Goal: Task Accomplishment & Management: Manage account settings

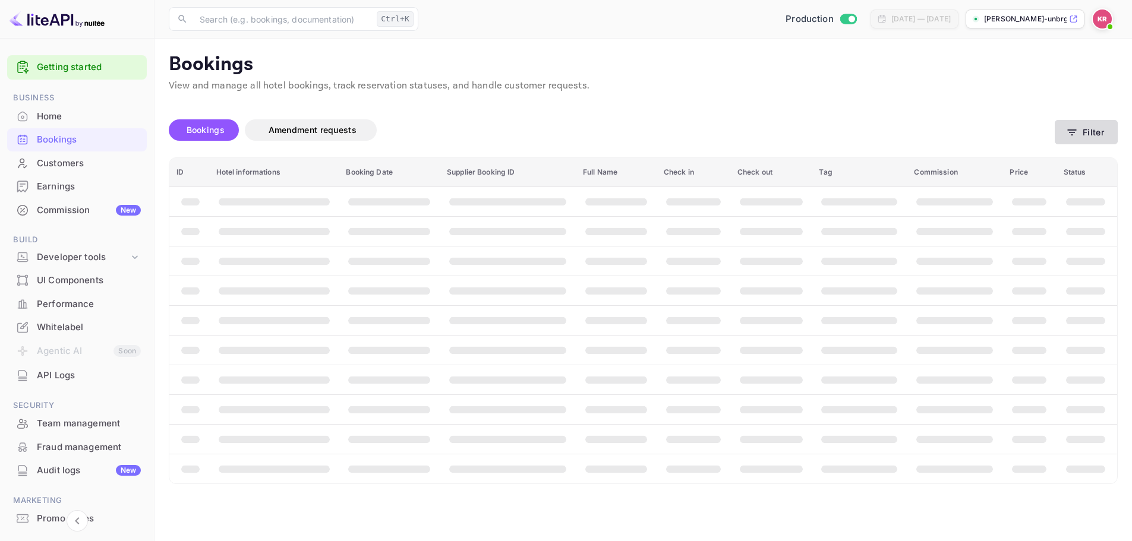
click at [1074, 121] on button "Filter" at bounding box center [1086, 132] width 63 height 24
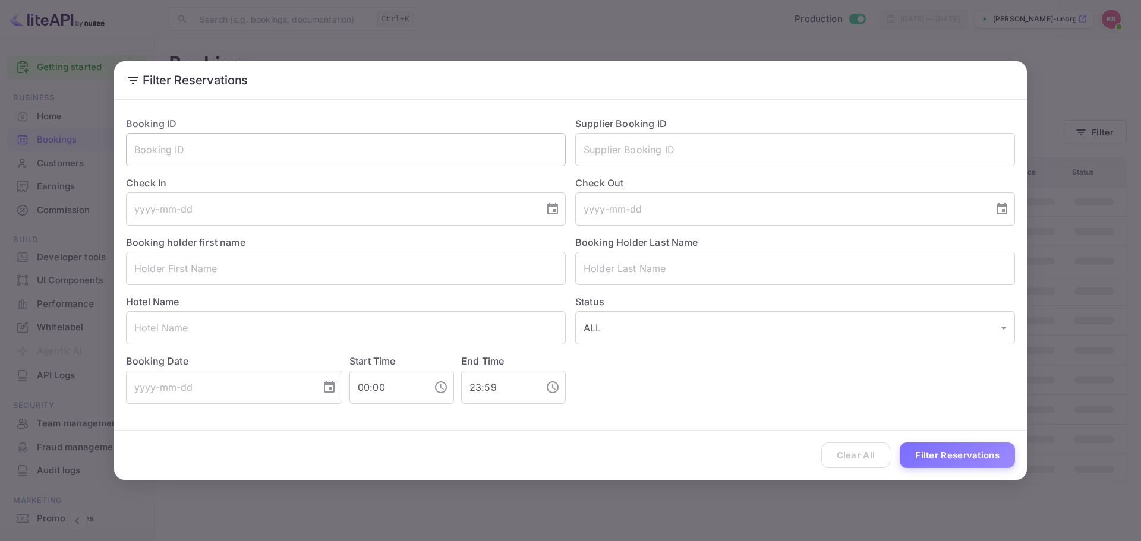
click at [272, 151] on input "text" at bounding box center [346, 149] width 440 height 33
paste input "KwPS-jk6l"
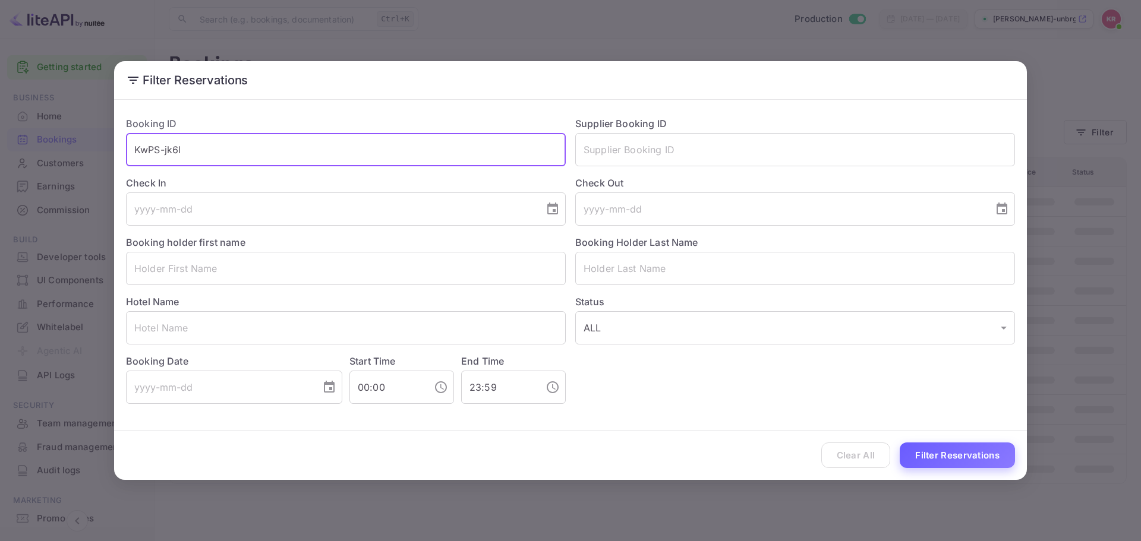
type input "KwPS-jk6l"
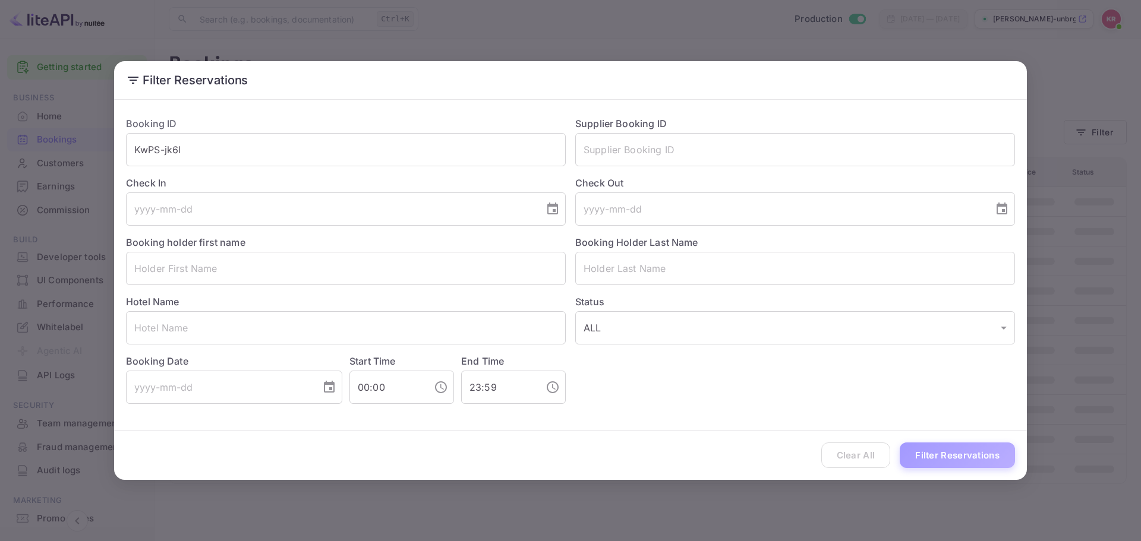
drag, startPoint x: 984, startPoint y: 446, endPoint x: 997, endPoint y: 446, distance: 13.1
click at [984, 446] on button "Filter Reservations" at bounding box center [957, 456] width 115 height 26
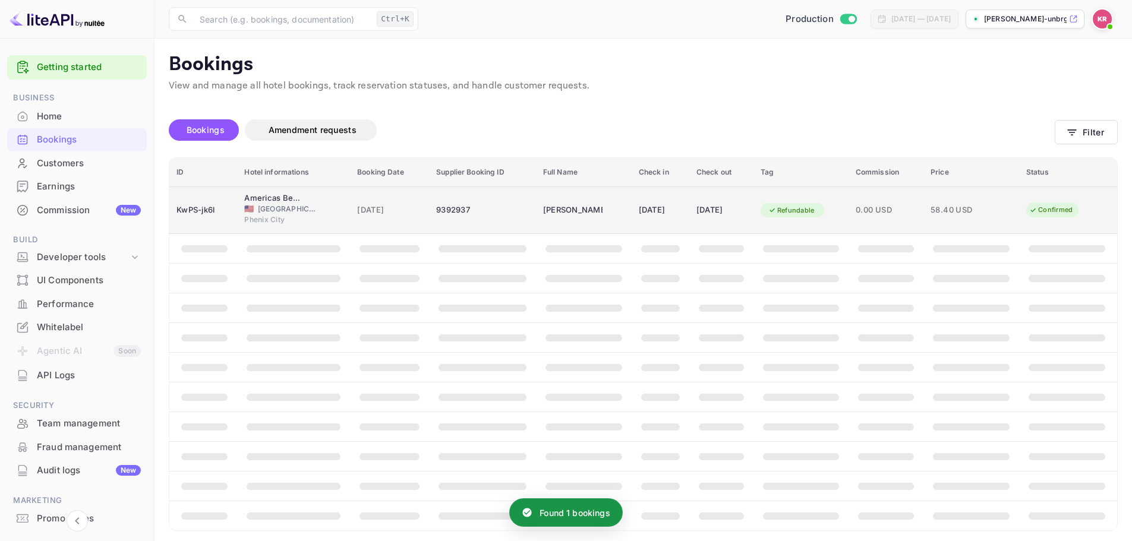
click at [406, 210] on span "[DATE]" at bounding box center [389, 210] width 65 height 13
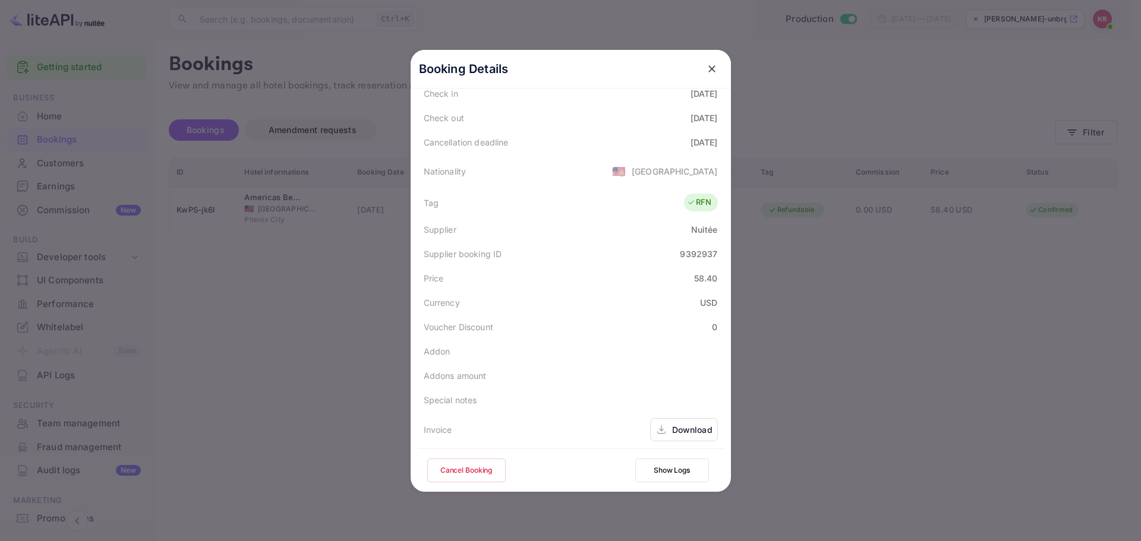
scroll to position [145, 0]
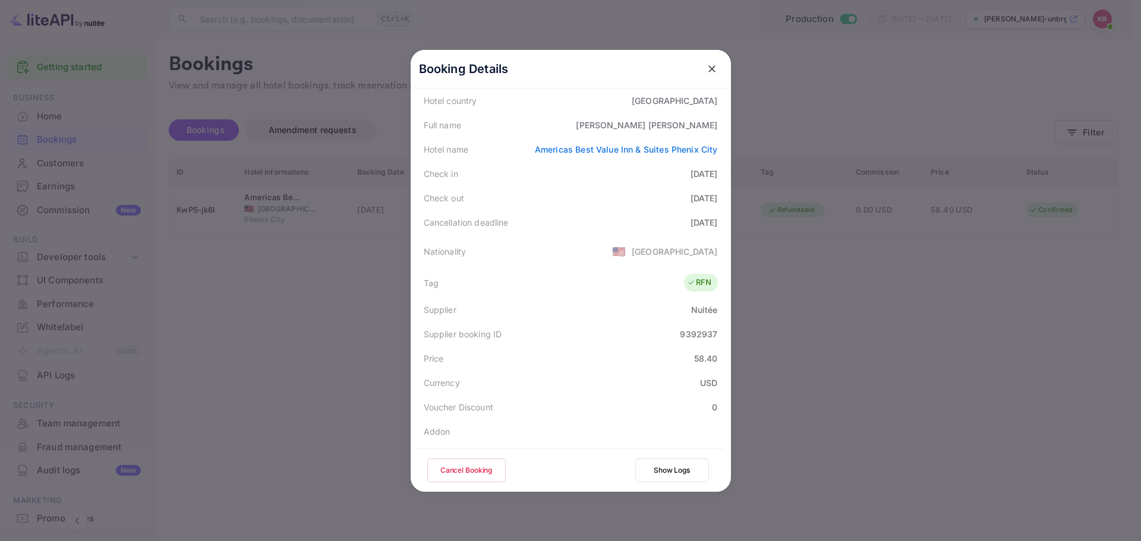
click at [485, 465] on button "Cancel Booking" at bounding box center [466, 471] width 78 height 24
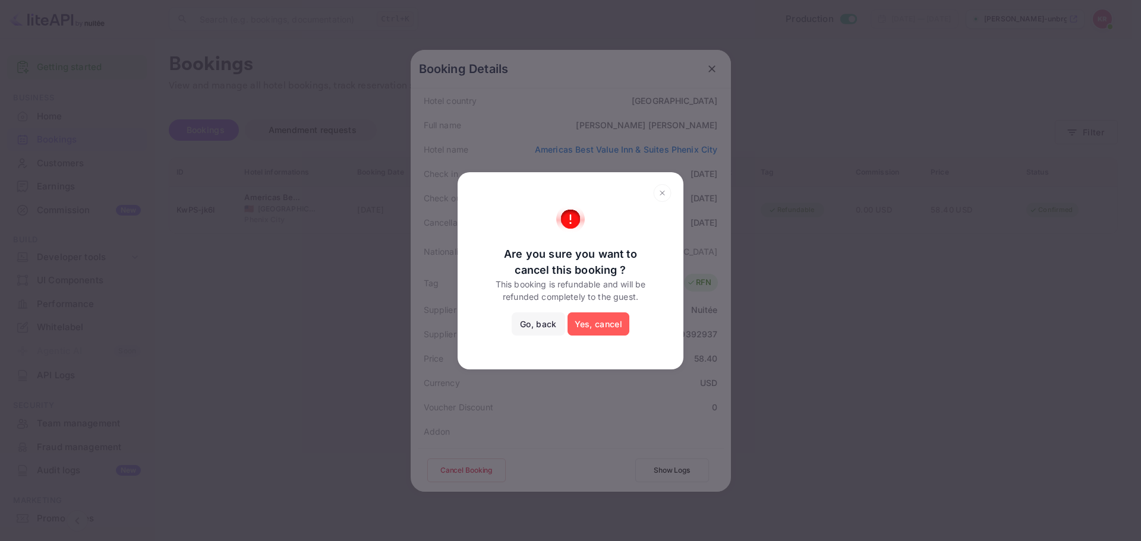
click at [619, 323] on button "Yes, cancel" at bounding box center [599, 325] width 62 height 24
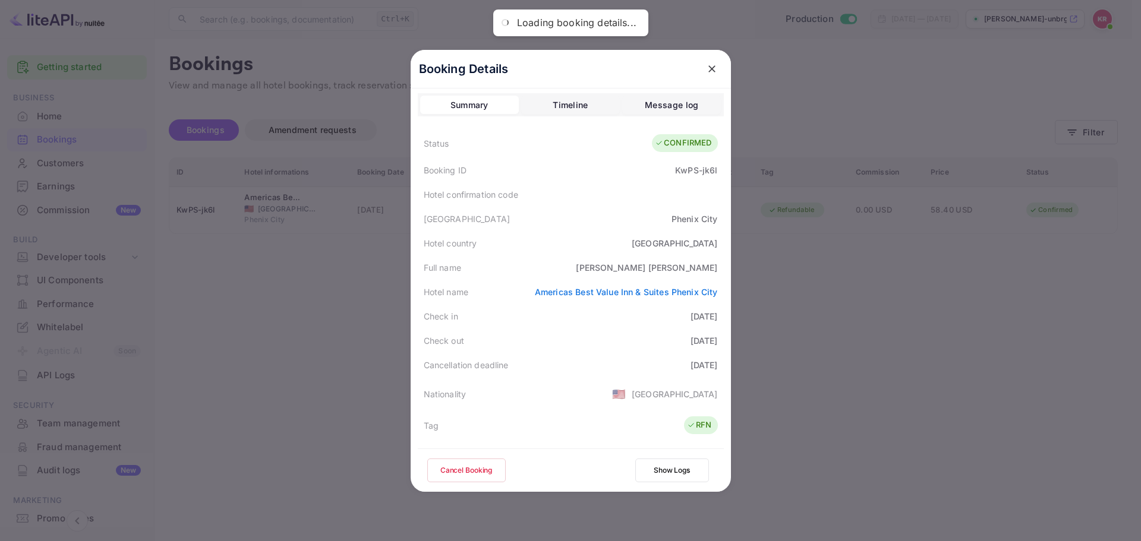
scroll to position [0, 0]
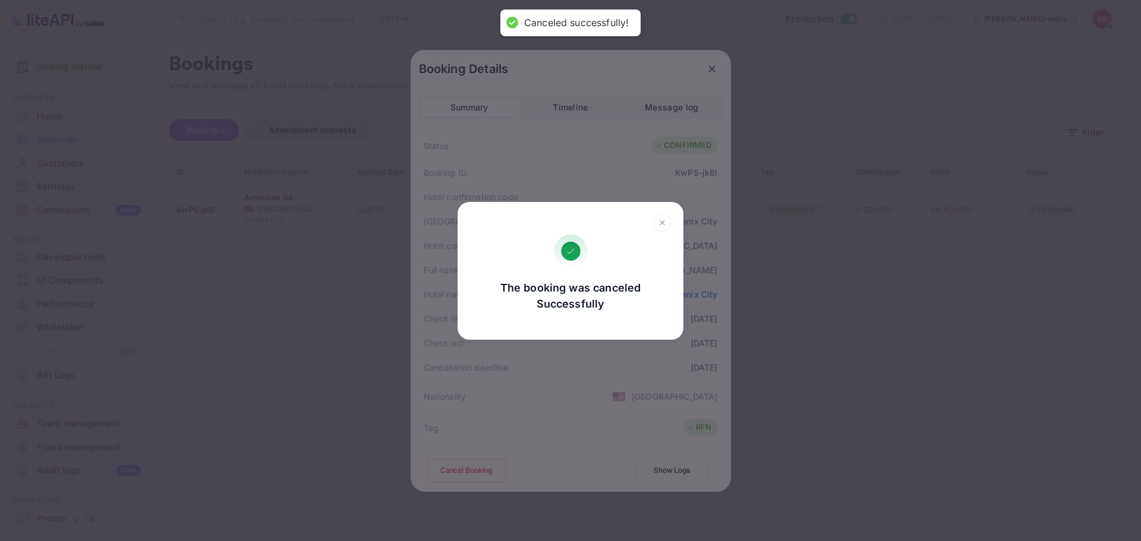
click at [706, 120] on div "The booking was canceled Successfully Go, back Yes, cancel" at bounding box center [570, 270] width 1141 height 541
